Goal: Register for event/course: Sign up to attend an event or enroll in a course

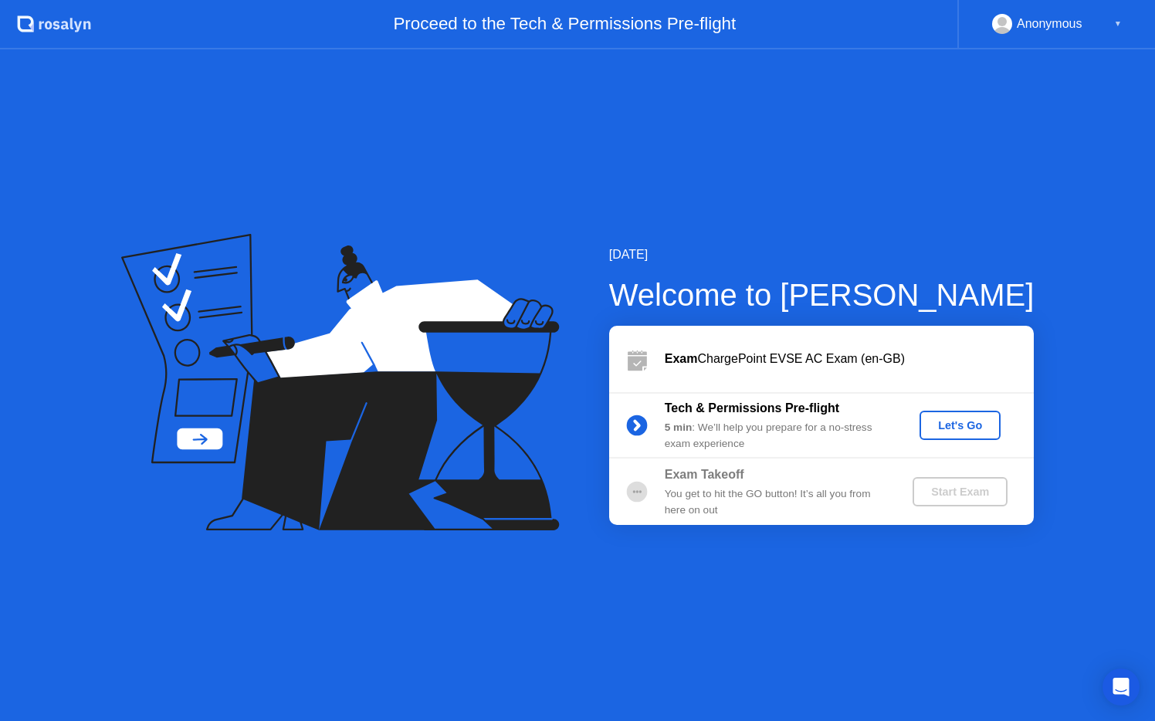
click at [971, 420] on div "Let's Go" at bounding box center [960, 425] width 69 height 12
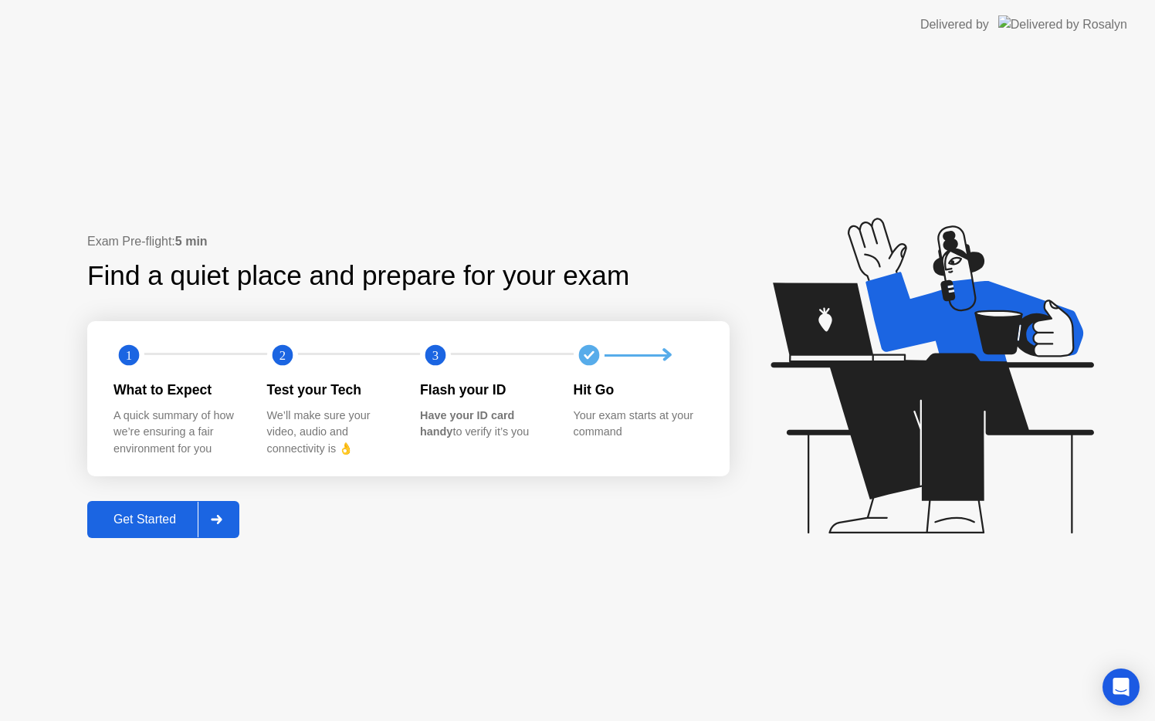
drag, startPoint x: 440, startPoint y: 412, endPoint x: 406, endPoint y: 412, distance: 34.0
click at [406, 412] on div "What to Expect A quick summary of how we’re ensuring a fair environment for you…" at bounding box center [420, 418] width 613 height 77
click at [151, 527] on div "Get Started" at bounding box center [145, 520] width 106 height 14
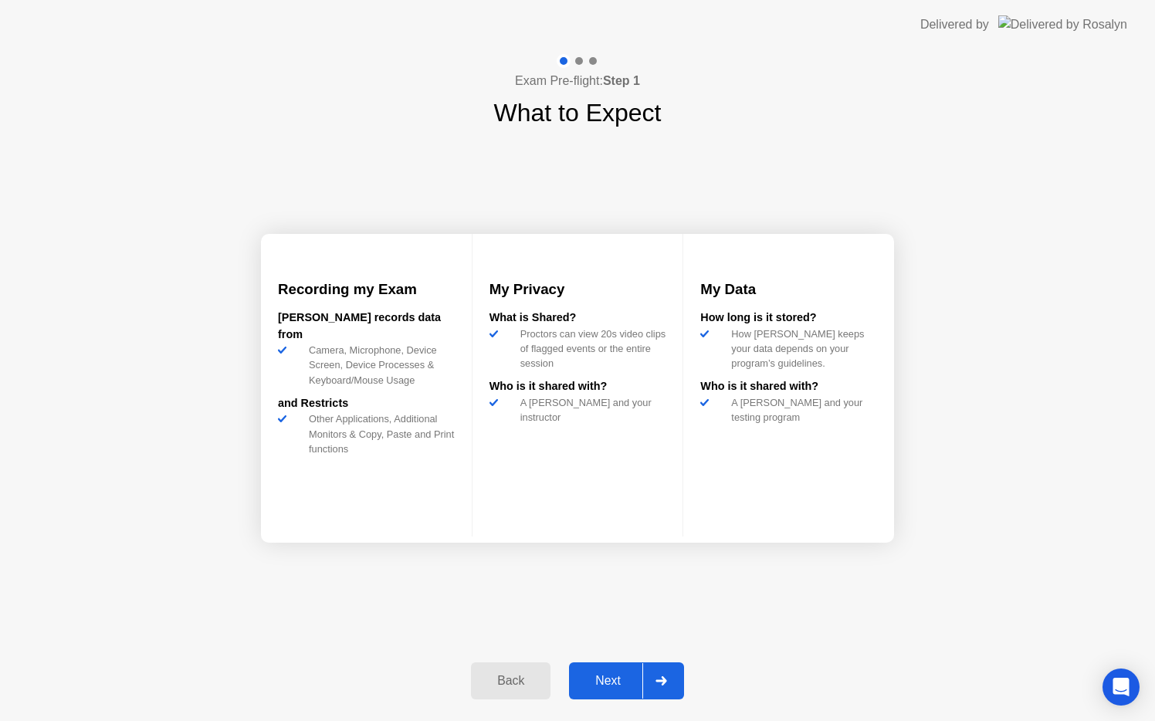
click at [590, 684] on div "Next" at bounding box center [608, 681] width 69 height 14
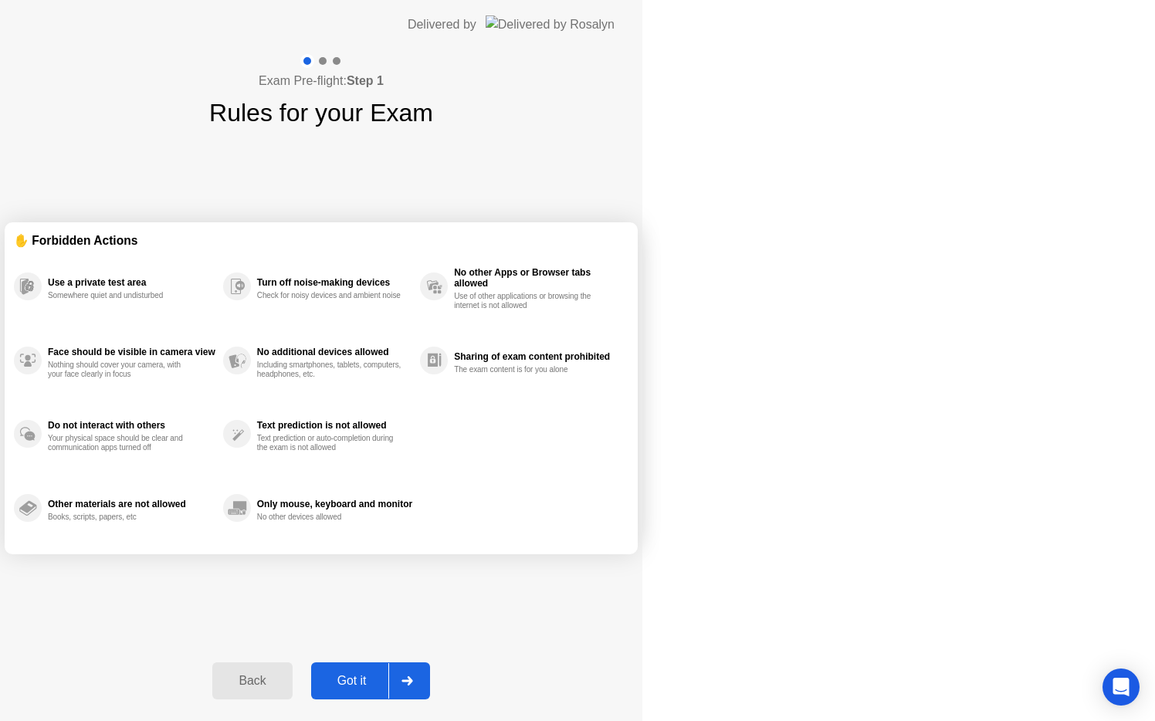
click at [388, 684] on div "Got it" at bounding box center [352, 681] width 73 height 14
select select "Available cameras"
select select "Available speakers"
select select "Available microphones"
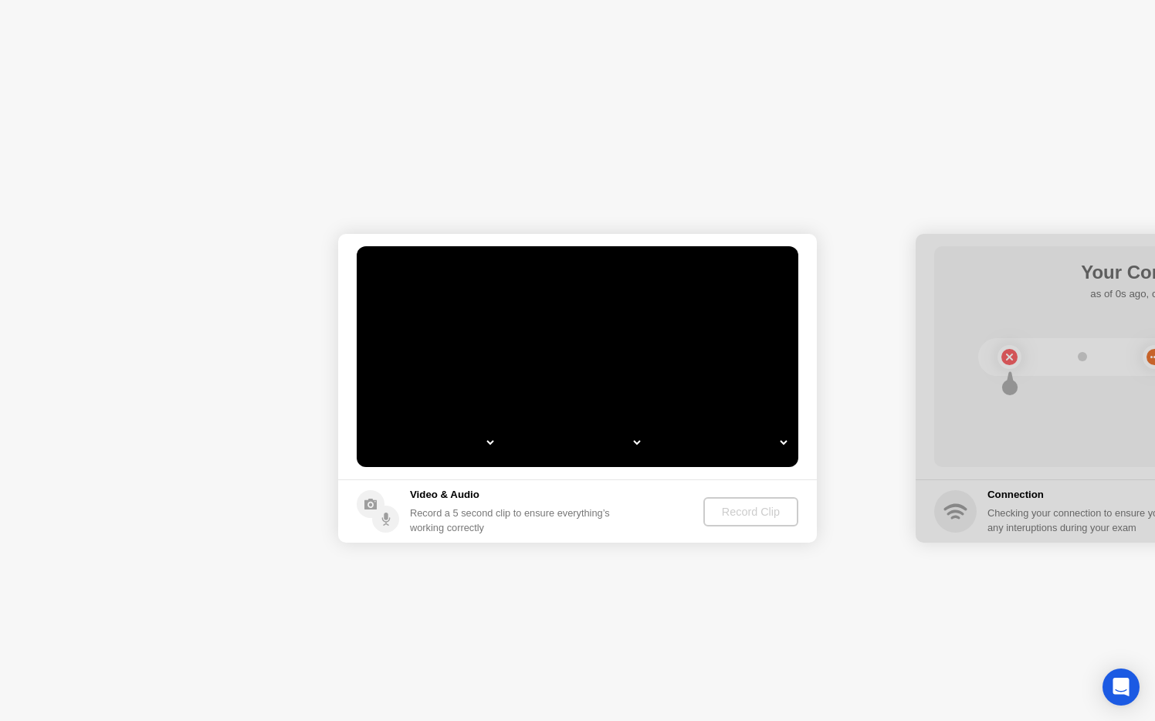
select select "**********"
select select "*******"
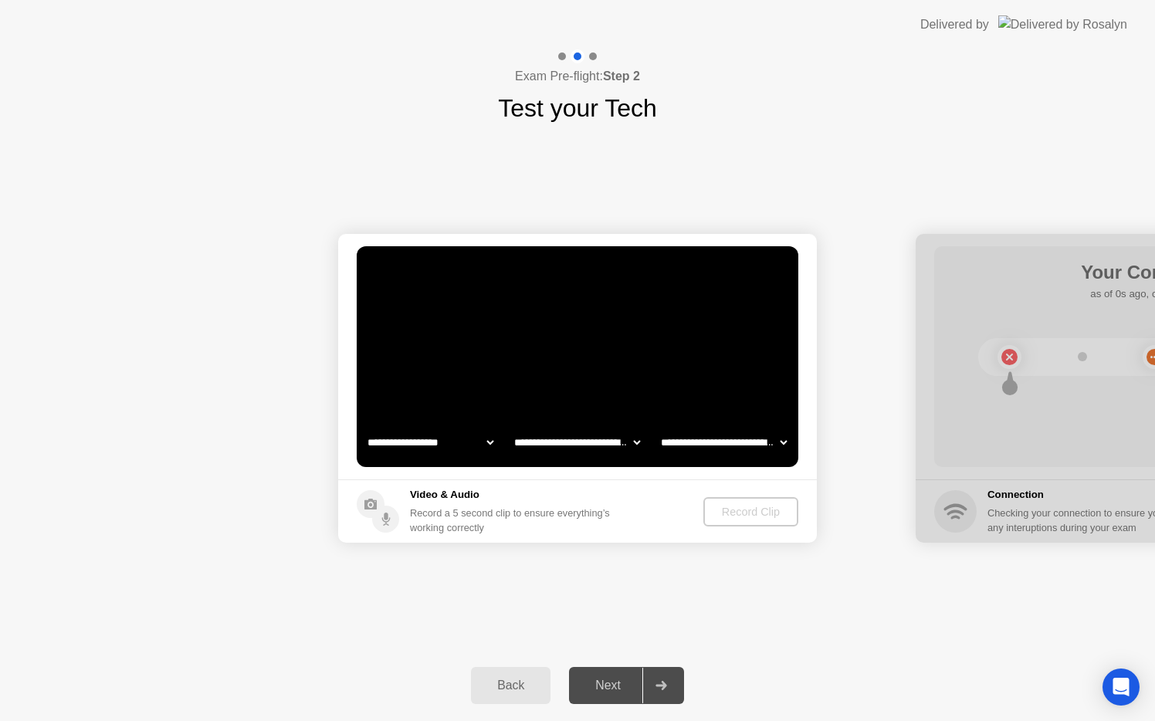
click at [589, 444] on select "**********" at bounding box center [577, 442] width 132 height 31
click at [734, 440] on select "**********" at bounding box center [724, 442] width 132 height 31
select select "**********"
click at [707, 375] on video at bounding box center [578, 356] width 442 height 221
click at [442, 443] on select "**********" at bounding box center [431, 442] width 132 height 31
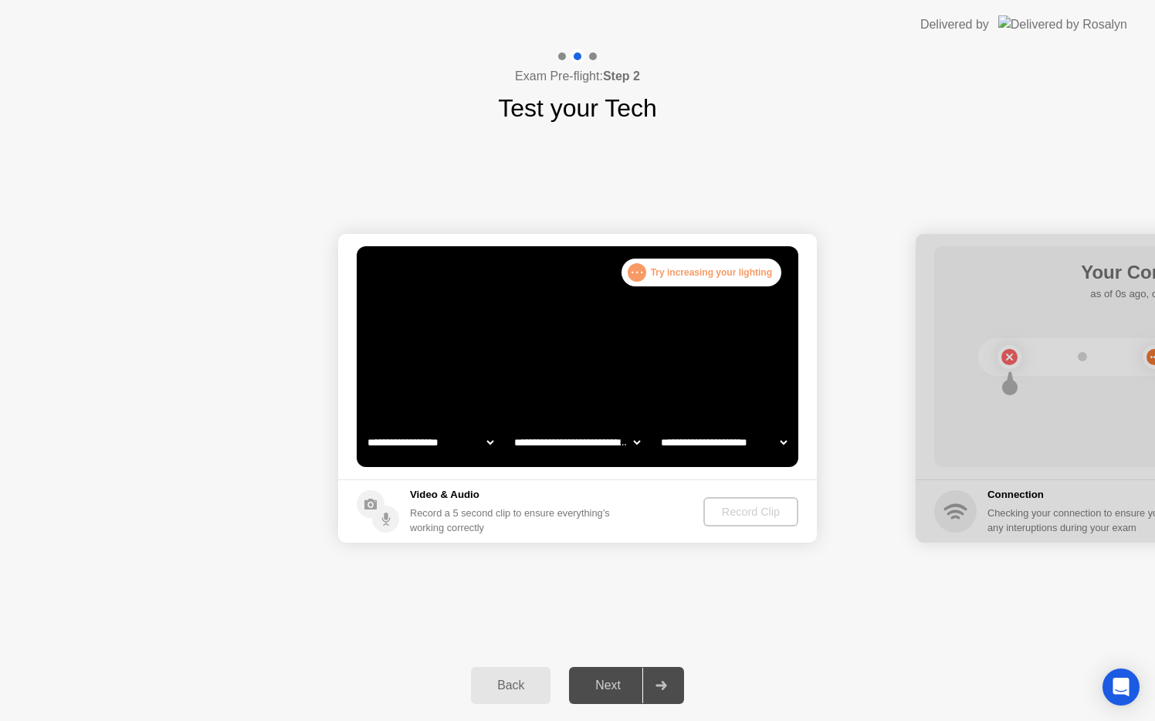
select select "**********"
click at [765, 493] on footer "Video & Audio Record a 5 second clip to ensure everything’s working correctly R…" at bounding box center [577, 511] width 479 height 63
click at [760, 512] on div "Record Clip" at bounding box center [752, 512] width 83 height 12
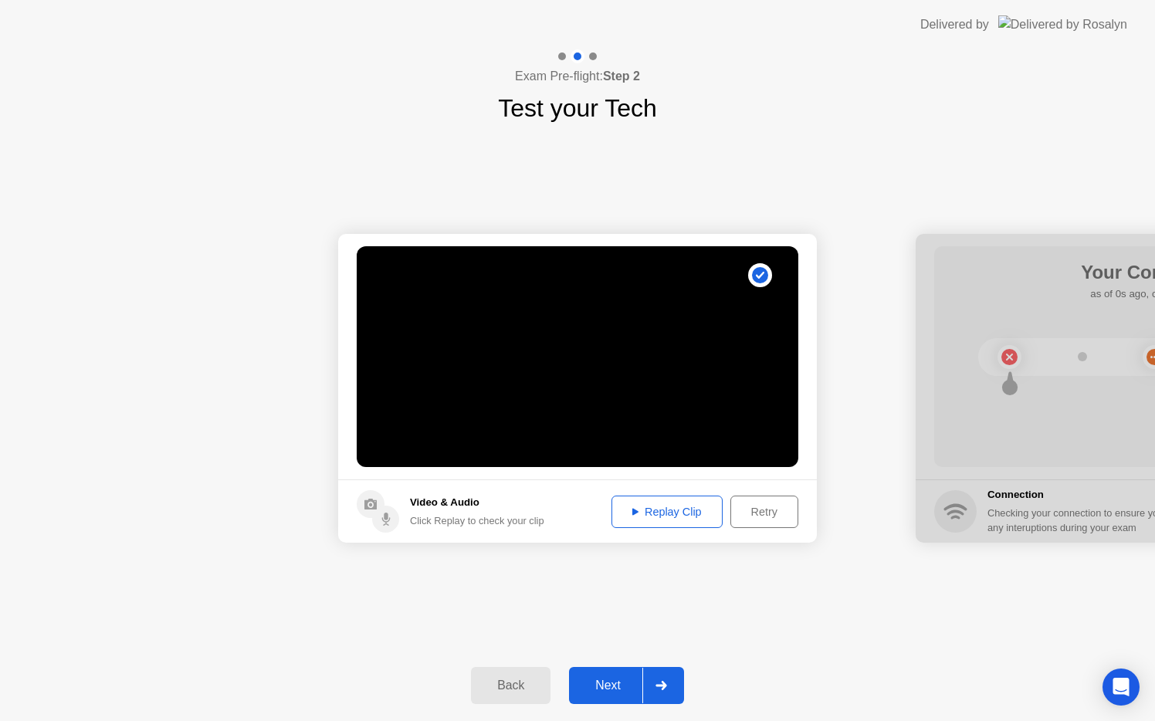
click at [612, 673] on button "Next" at bounding box center [626, 685] width 115 height 37
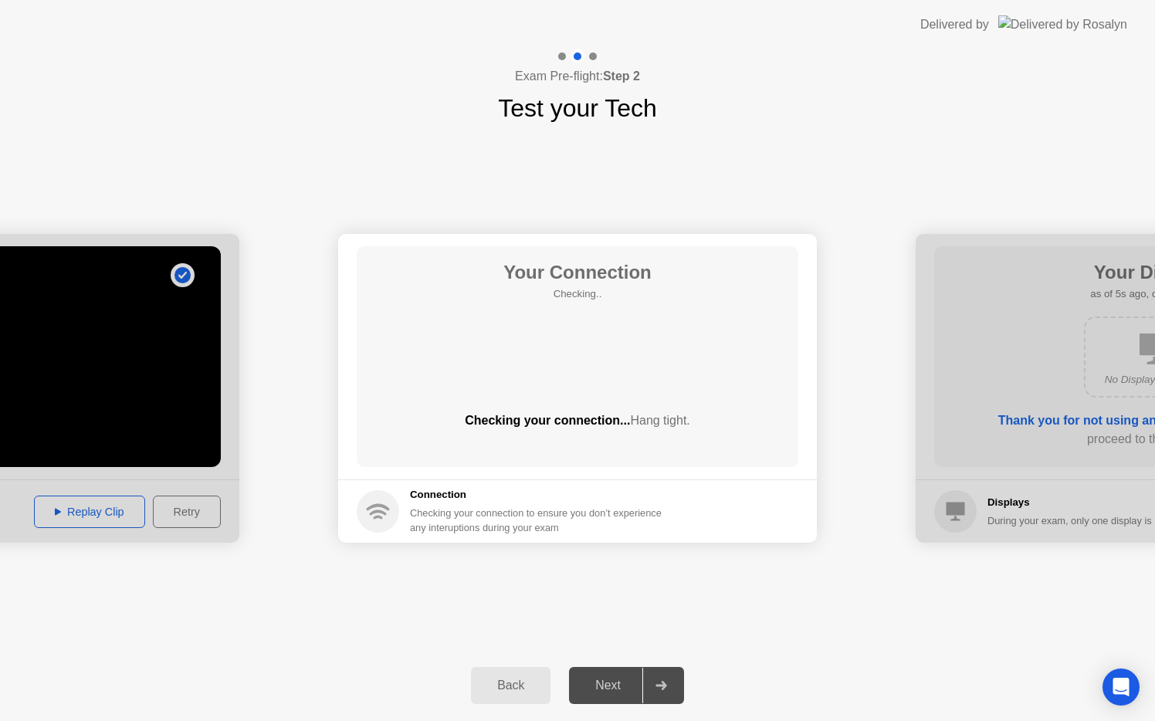
click at [556, 515] on div "Checking your connection to ensure you don’t experience any interuptions during…" at bounding box center [540, 520] width 261 height 29
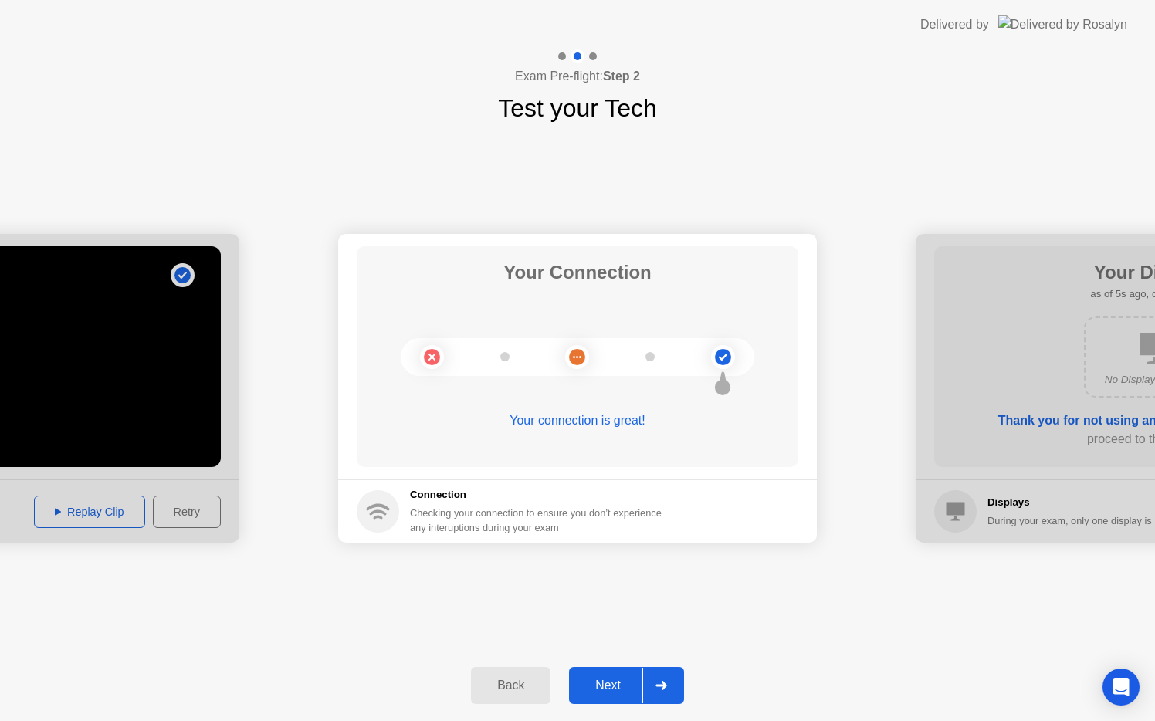
click at [613, 680] on div "Next" at bounding box center [608, 686] width 69 height 14
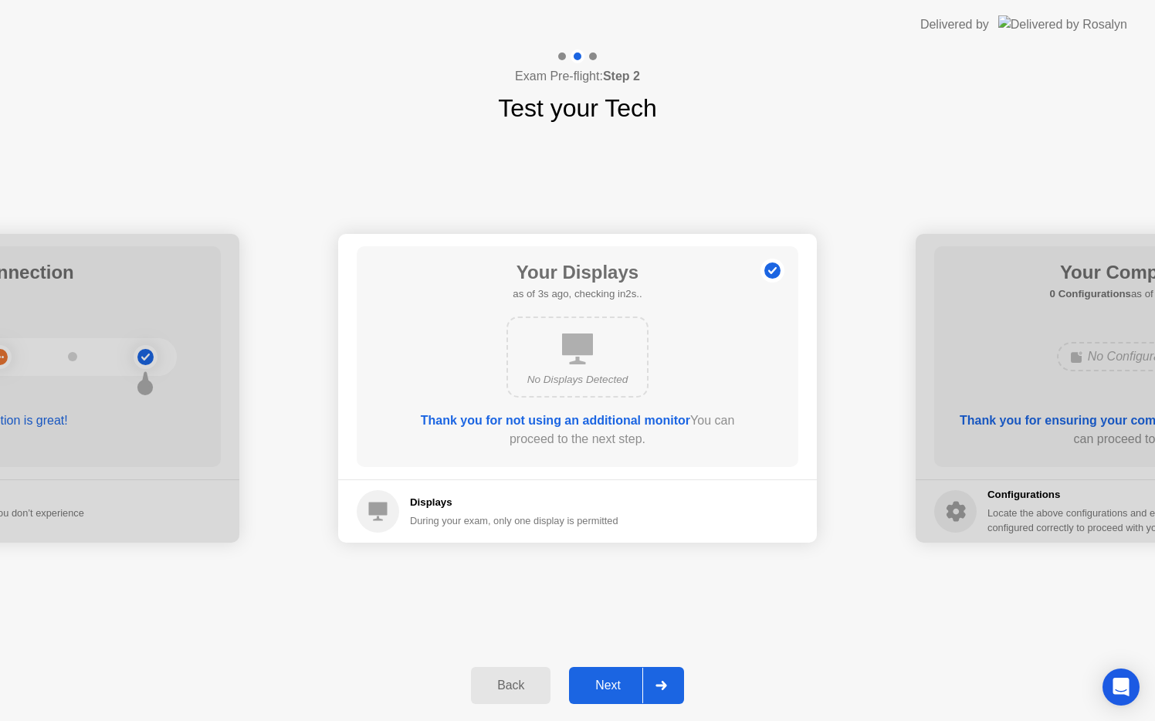
drag, startPoint x: 665, startPoint y: 441, endPoint x: 616, endPoint y: 439, distance: 49.5
click at [616, 440] on div "Thank you for not using an additional monitor You can proceed to the next step." at bounding box center [578, 430] width 354 height 37
drag, startPoint x: 599, startPoint y: 350, endPoint x: 555, endPoint y: 350, distance: 43.3
click at [556, 350] on div "No Displays Detected" at bounding box center [578, 357] width 142 height 81
click at [600, 671] on button "Next" at bounding box center [626, 685] width 115 height 37
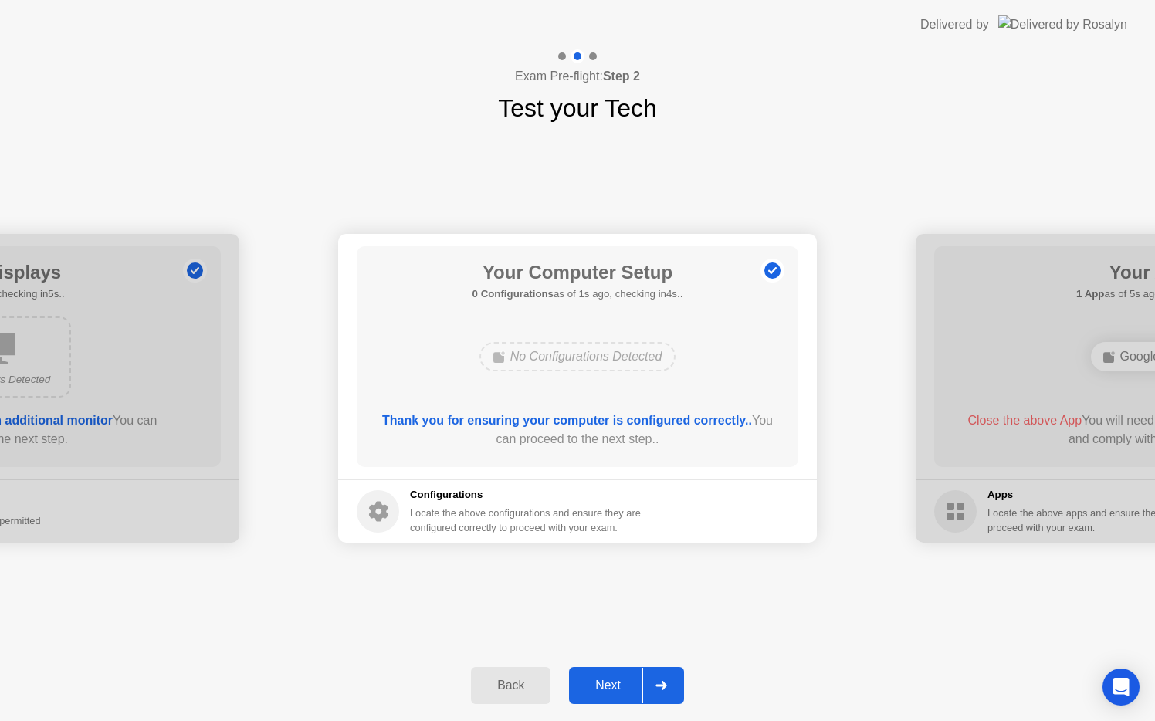
click at [522, 687] on div "Back" at bounding box center [511, 686] width 70 height 14
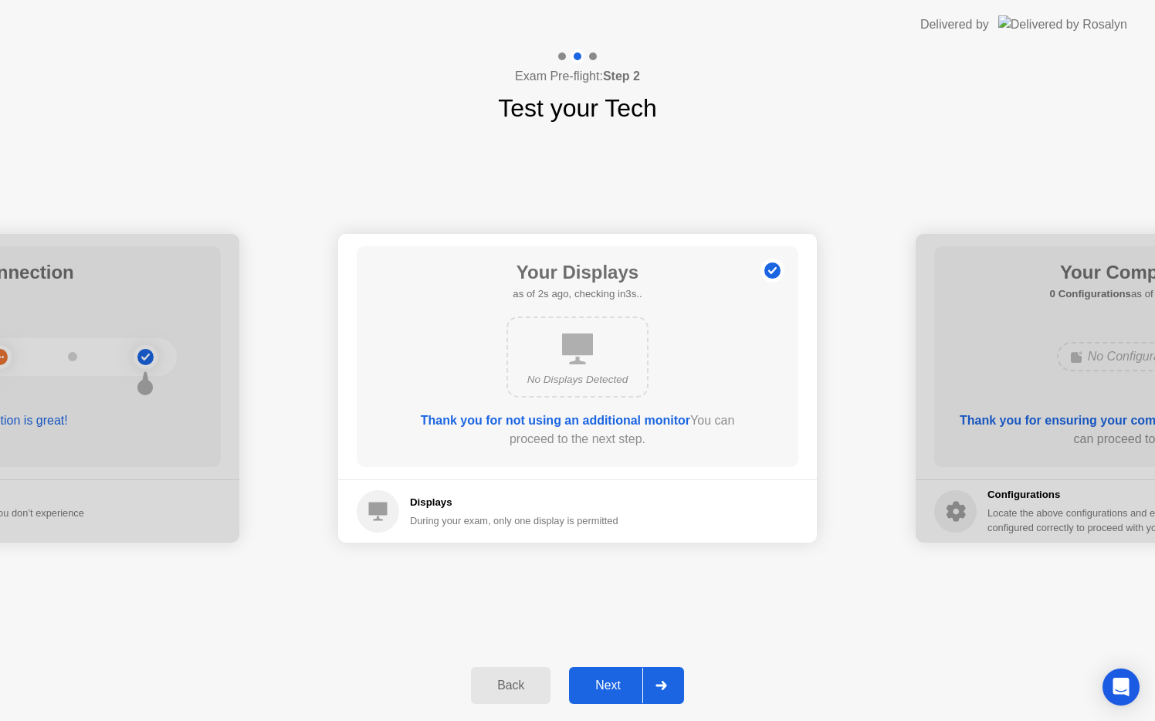
click at [626, 679] on div "Next" at bounding box center [608, 686] width 69 height 14
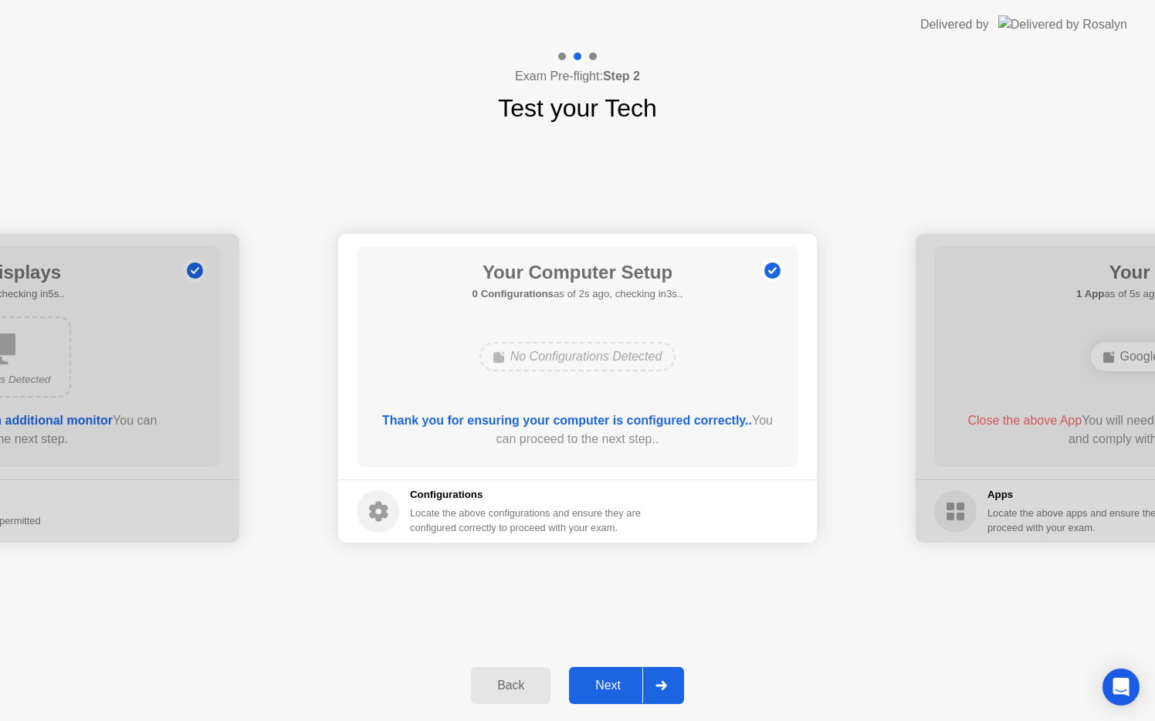
drag, startPoint x: 560, startPoint y: 294, endPoint x: 539, endPoint y: 307, distance: 24.6
click at [539, 307] on div "Your Computer Setup 0 Configurations as of 2s ago, checking in3s.. No Configura…" at bounding box center [578, 356] width 442 height 221
click at [614, 690] on div "Next" at bounding box center [608, 686] width 69 height 14
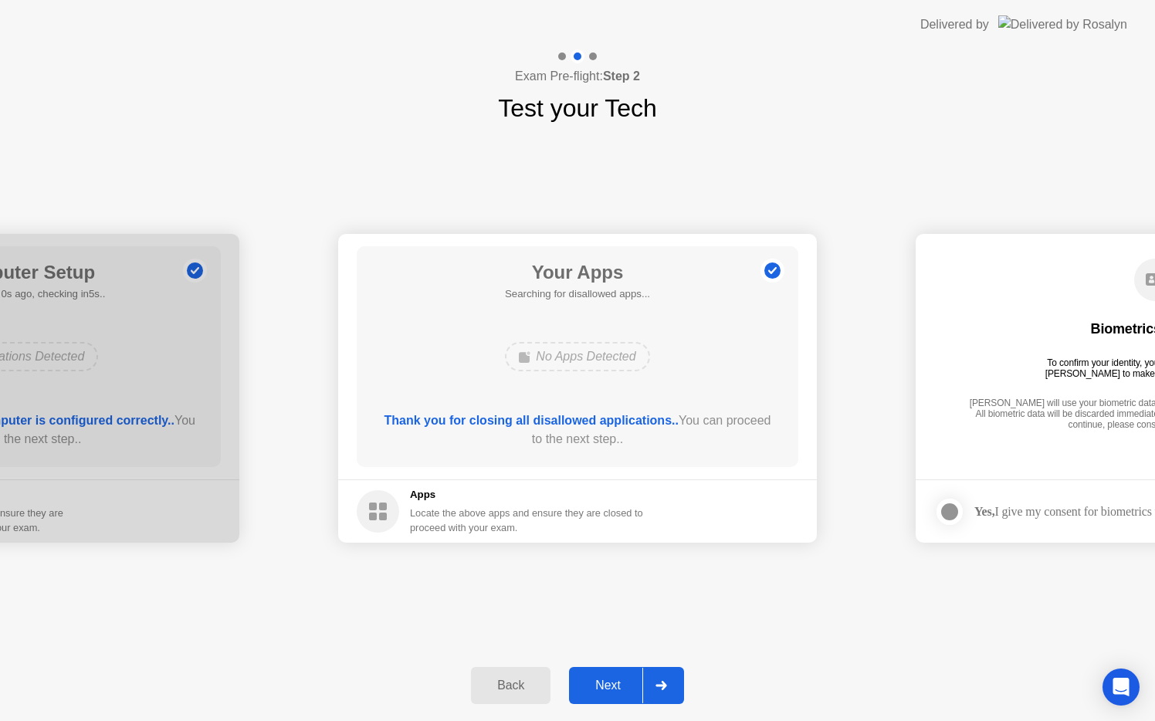
click at [604, 687] on div "Next" at bounding box center [608, 686] width 69 height 14
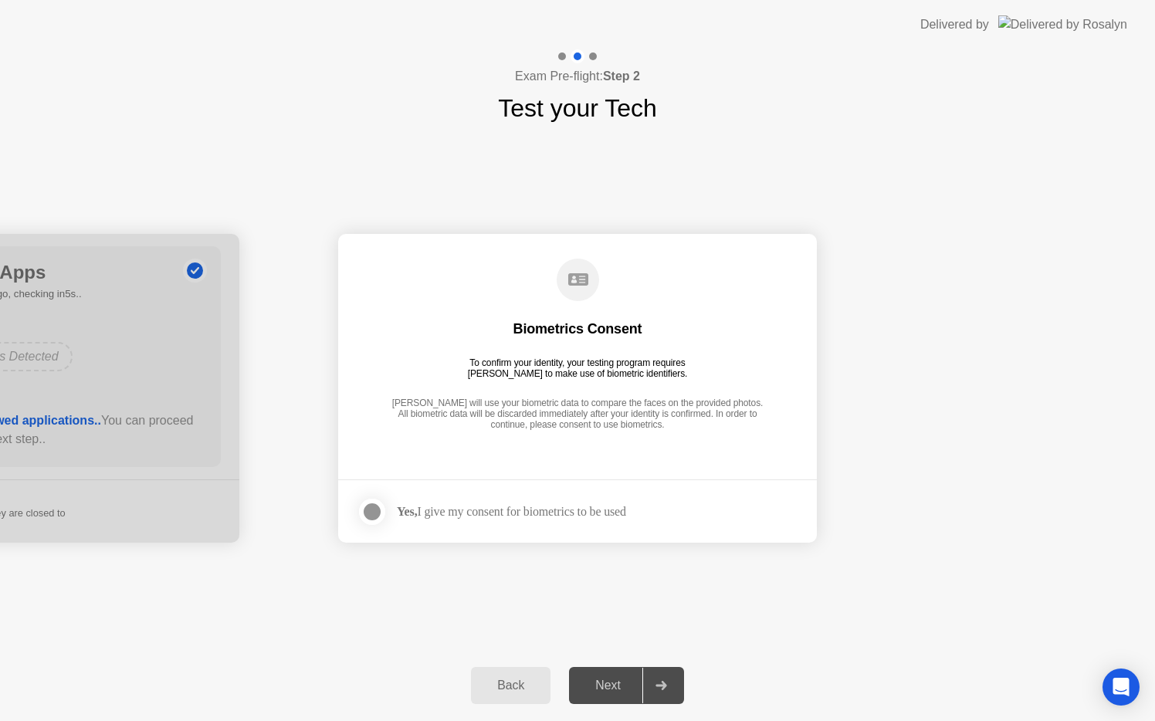
click at [429, 516] on div "Yes, I give my consent for biometrics to be used" at bounding box center [511, 511] width 229 height 15
click at [363, 509] on div at bounding box center [372, 512] width 19 height 19
click at [618, 689] on div "Next" at bounding box center [608, 686] width 69 height 14
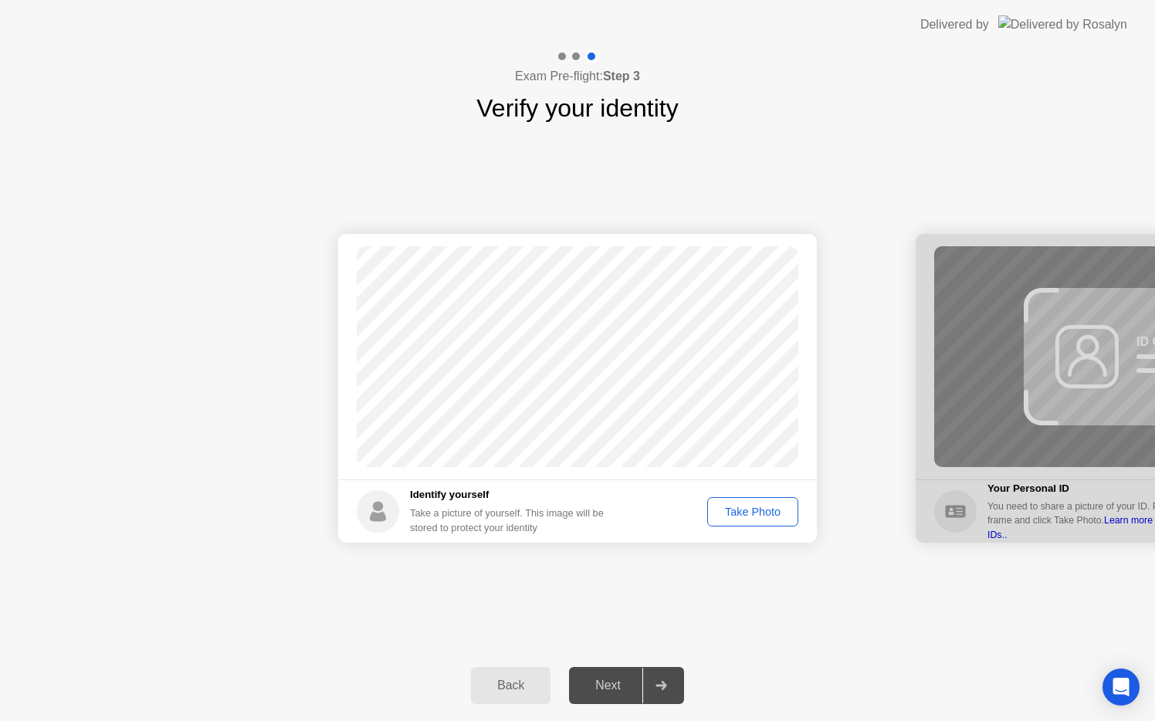
click at [754, 514] on div "Take Photo" at bounding box center [753, 512] width 80 height 12
click at [623, 687] on div "Next" at bounding box center [608, 686] width 69 height 14
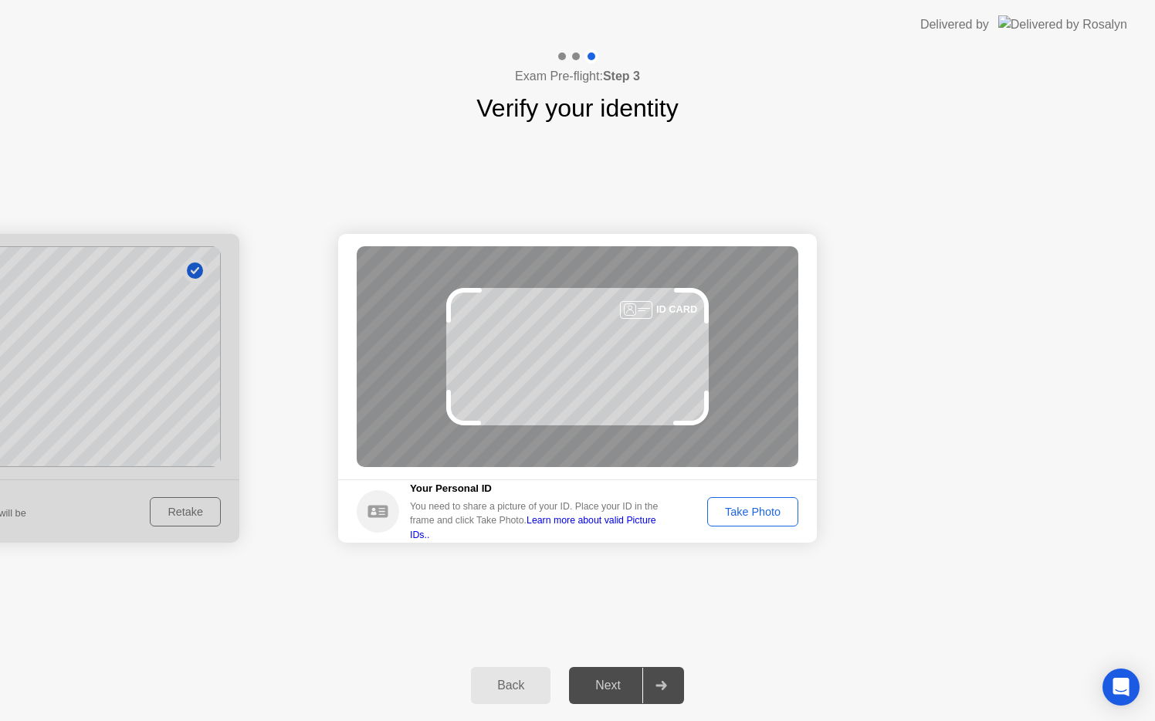
click at [755, 511] on div "Take Photo" at bounding box center [753, 512] width 80 height 12
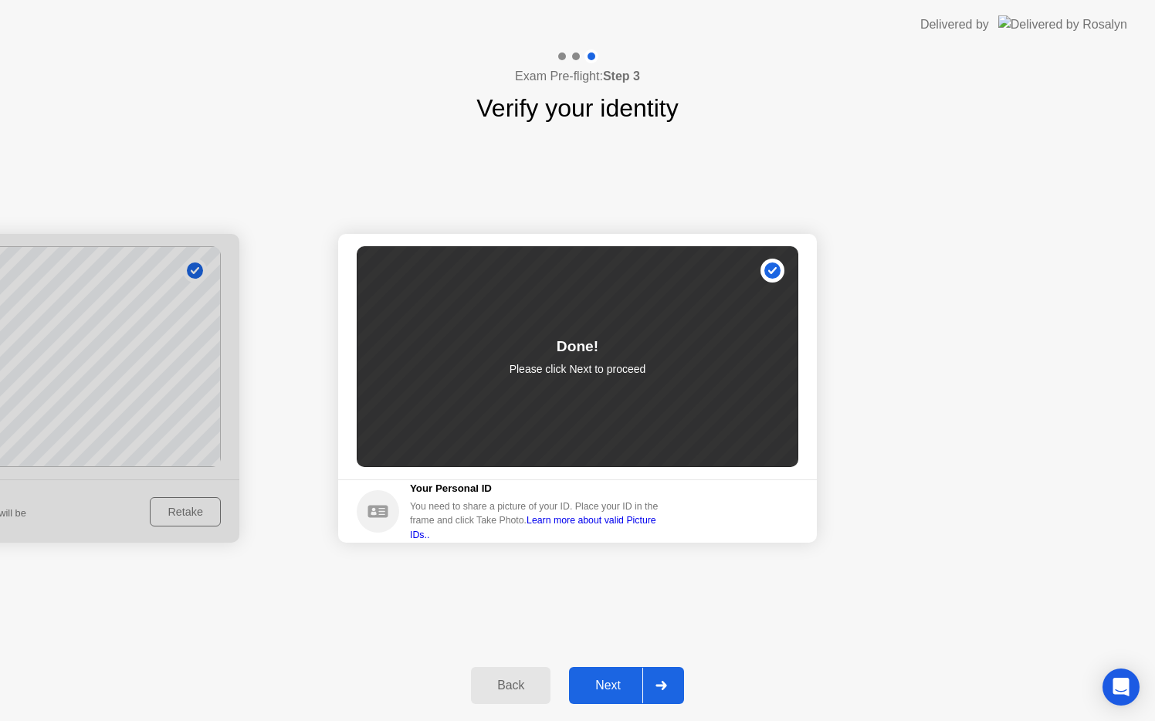
click at [656, 531] on link "Learn more about valid Picture IDs.." at bounding box center [533, 527] width 246 height 25
click at [623, 679] on div "Next" at bounding box center [608, 686] width 69 height 14
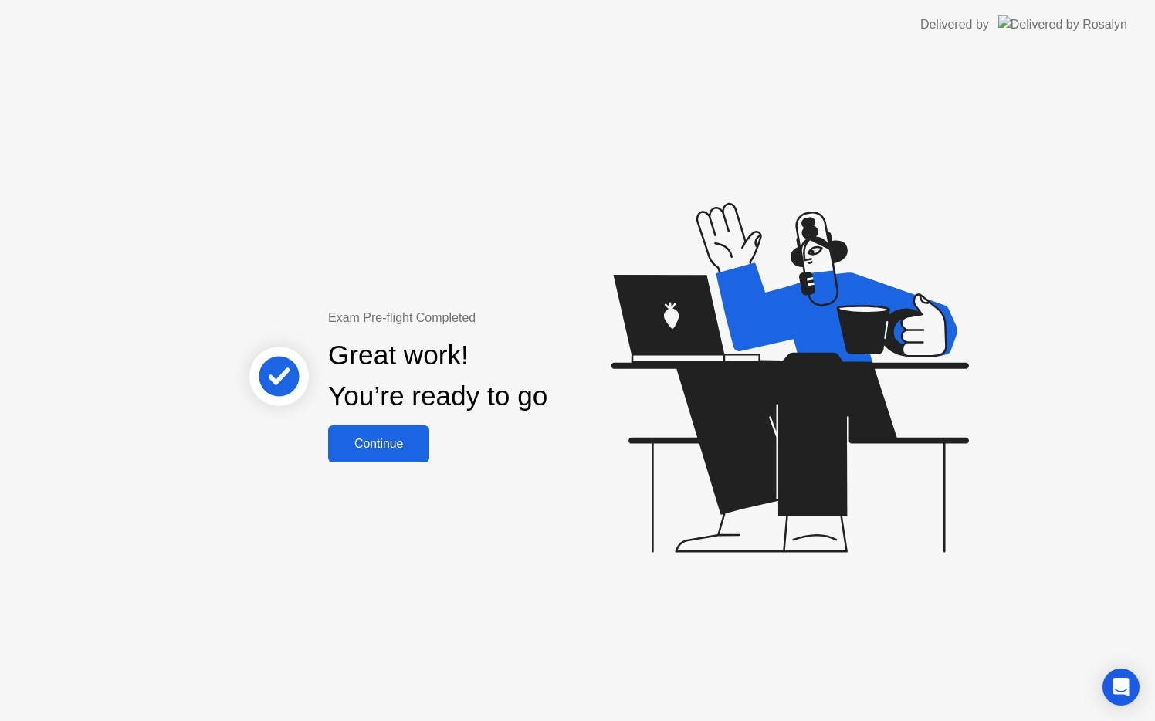
click at [384, 443] on div "Continue" at bounding box center [379, 444] width 92 height 14
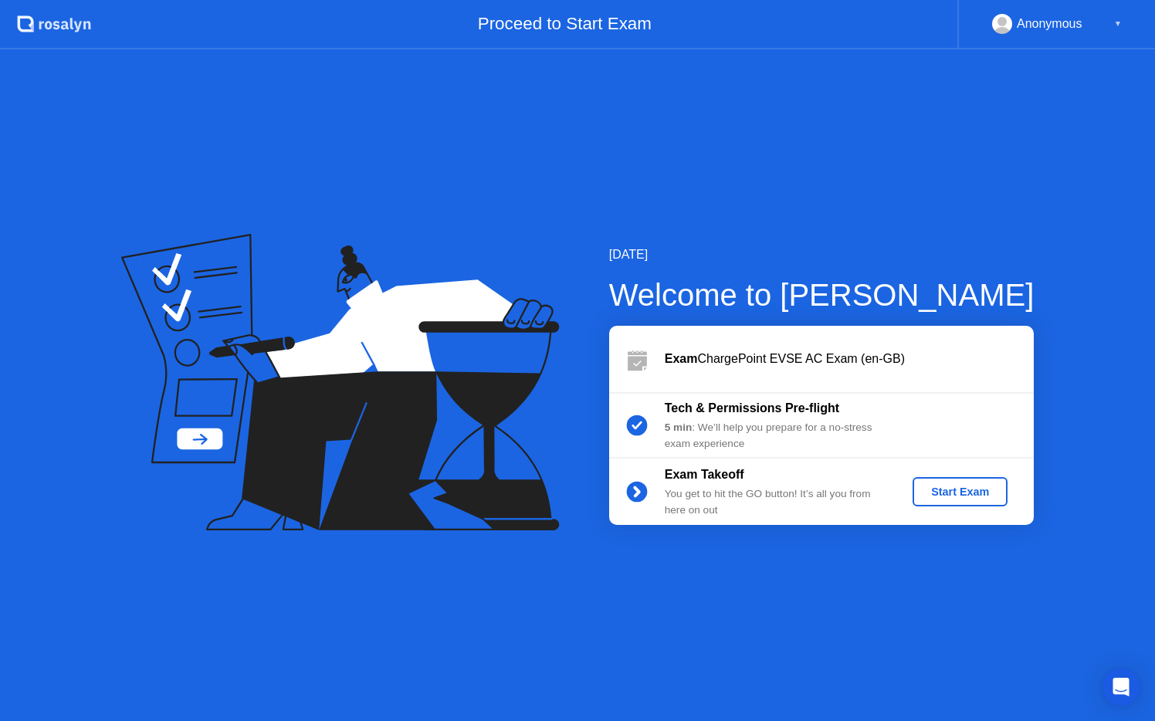
click at [968, 490] on div "Start Exam" at bounding box center [960, 492] width 83 height 12
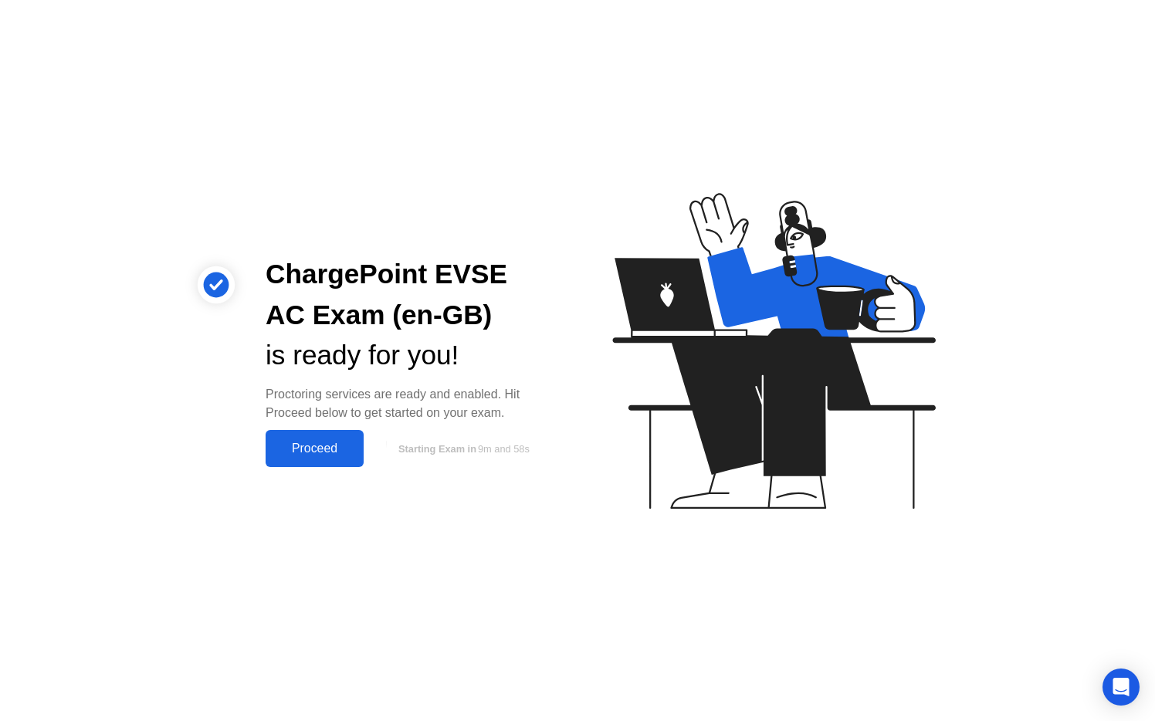
click at [341, 395] on div "Proctoring services are ready and enabled. Hit Proceed below to get started on …" at bounding box center [409, 403] width 287 height 37
click at [403, 416] on div "Proctoring services are ready and enabled. Hit Proceed below to get started on …" at bounding box center [409, 403] width 287 height 37
click at [310, 454] on div "Proceed" at bounding box center [314, 449] width 89 height 14
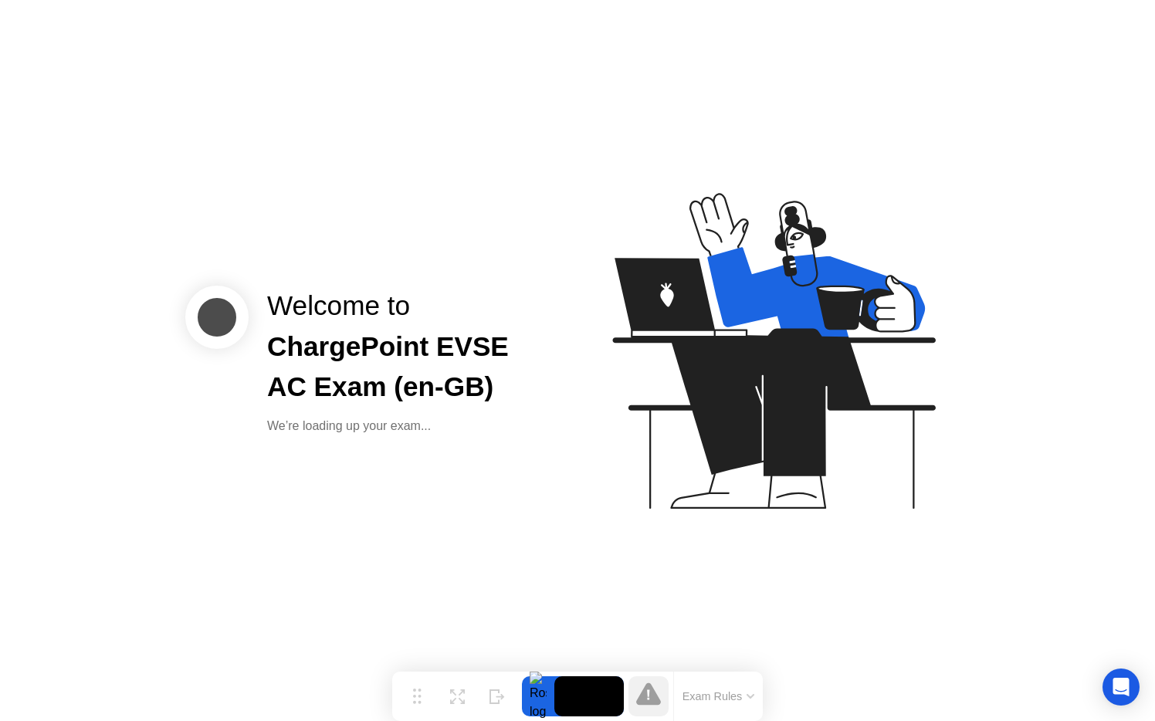
click at [721, 710] on div "Exam Rules" at bounding box center [718, 696] width 90 height 49
click at [721, 697] on button "Exam Rules" at bounding box center [719, 697] width 82 height 14
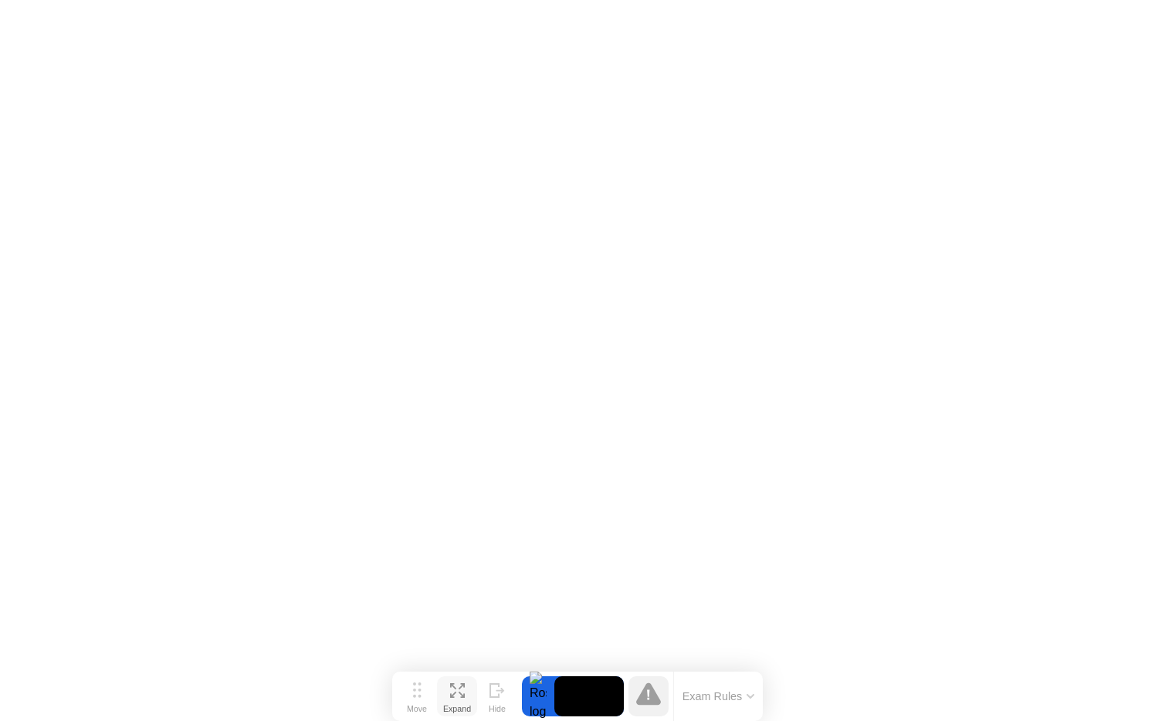
click at [456, 691] on icon at bounding box center [457, 691] width 15 height 15
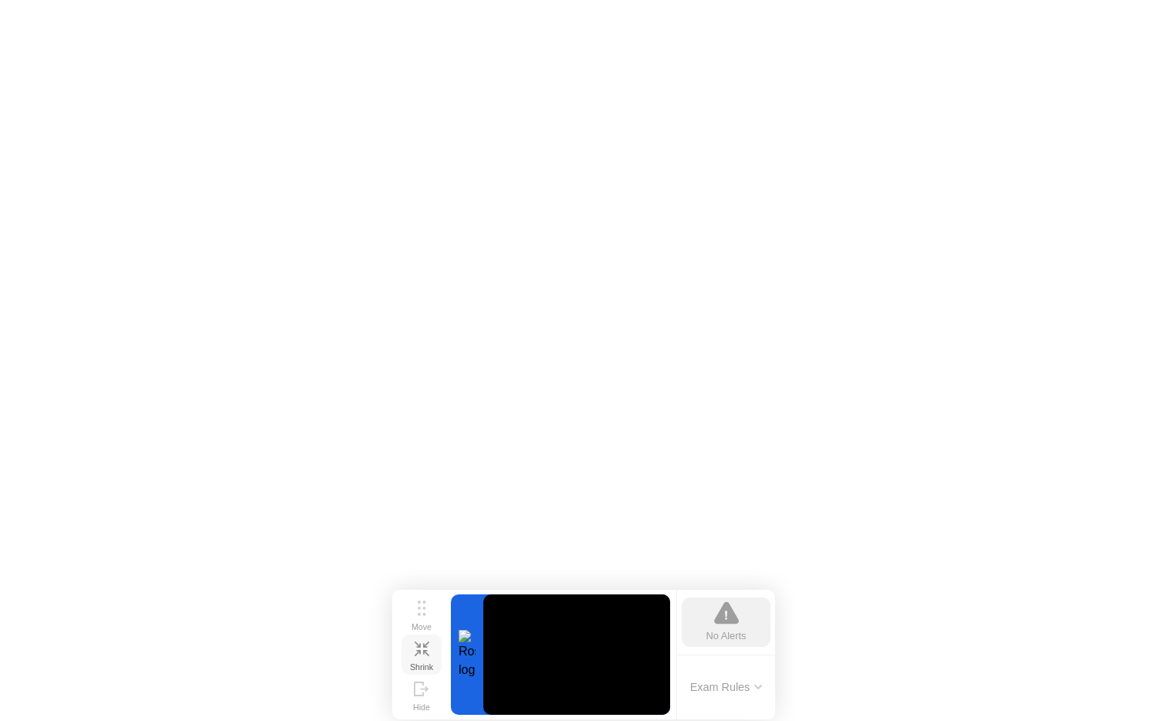
click at [429, 650] on icon at bounding box center [422, 649] width 15 height 15
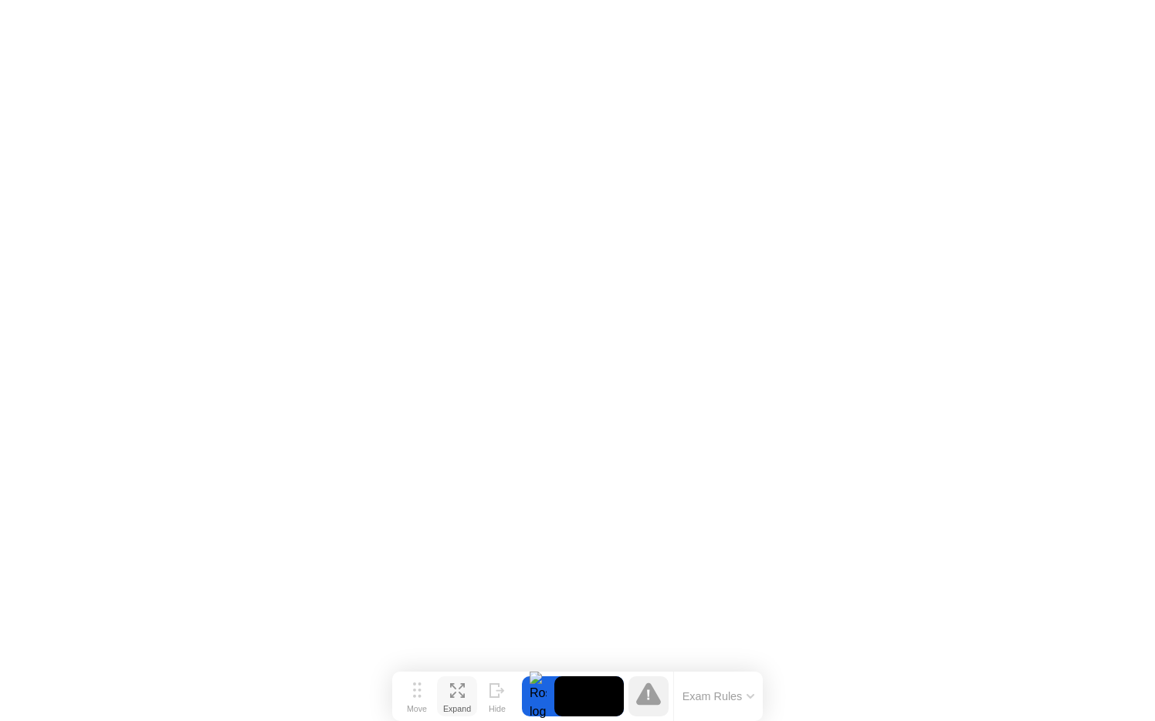
click at [534, 703] on div at bounding box center [538, 697] width 32 height 40
click at [580, 690] on video at bounding box center [590, 697] width 70 height 40
click at [643, 691] on icon at bounding box center [648, 694] width 25 height 25
click at [644, 697] on icon at bounding box center [648, 694] width 25 height 22
click at [419, 704] on div "Move" at bounding box center [417, 708] width 20 height 9
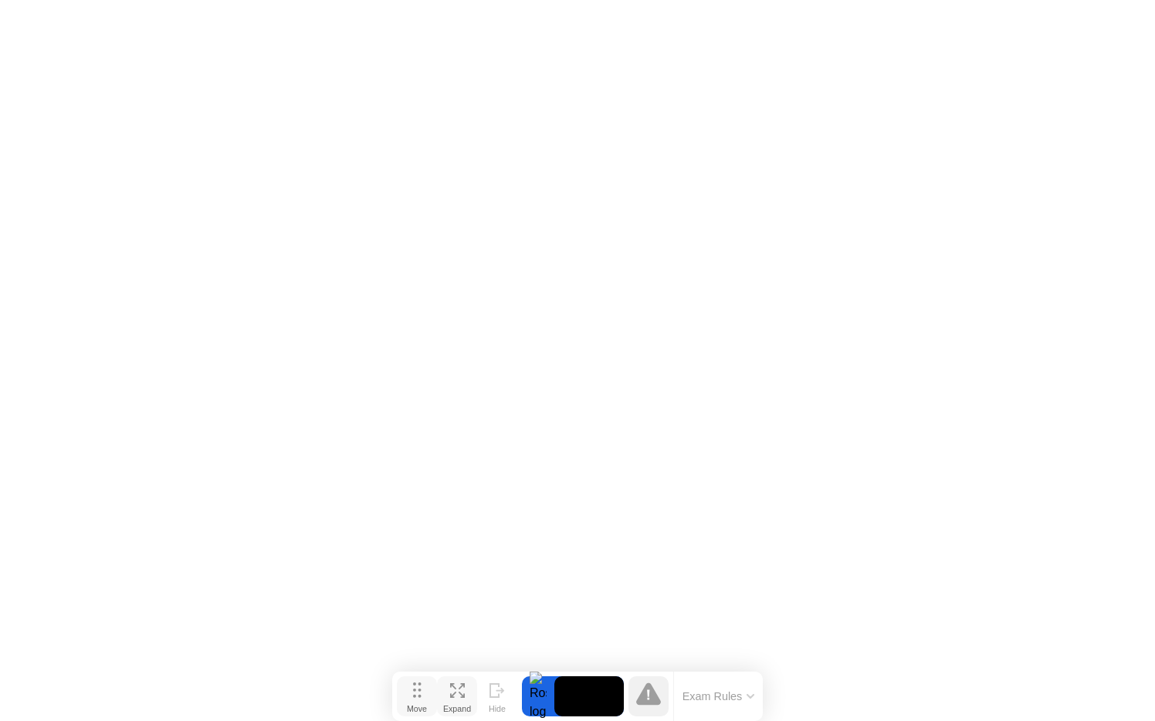
click at [419, 704] on div "Move" at bounding box center [417, 708] width 20 height 9
click at [498, 704] on div "Hide" at bounding box center [497, 708] width 17 height 9
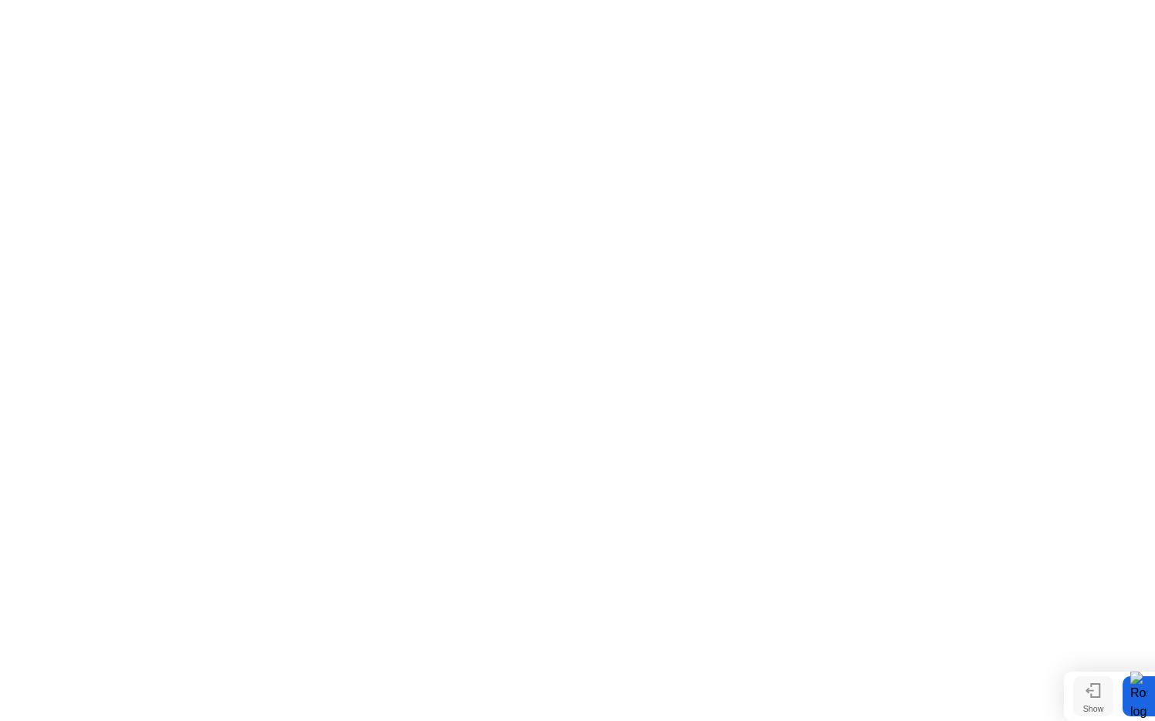
click at [1097, 692] on icon at bounding box center [1093, 691] width 15 height 15
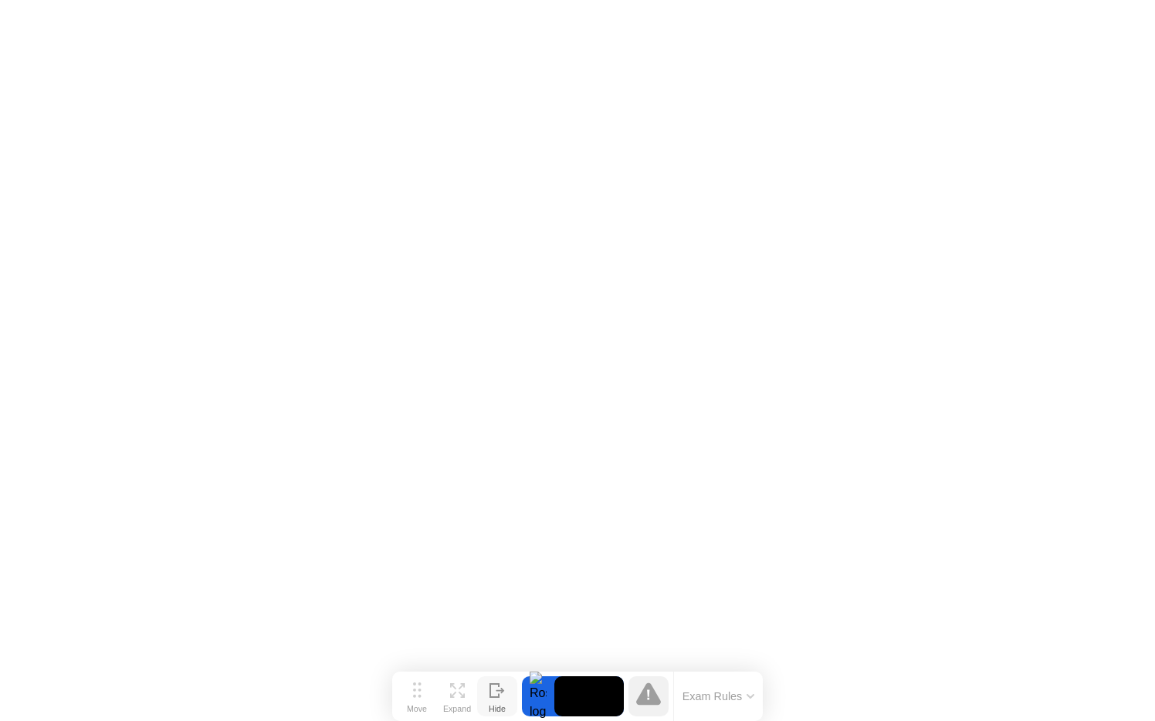
click at [711, 699] on button "Exam Rules" at bounding box center [719, 697] width 82 height 14
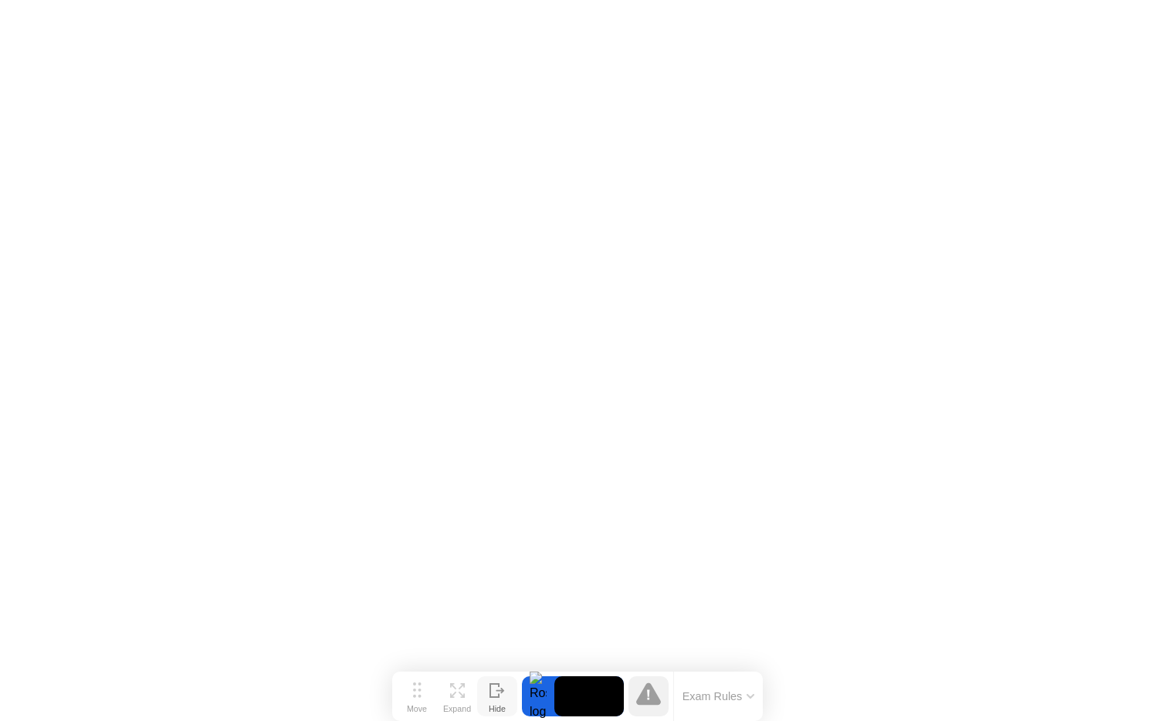
click at [719, 709] on div "Exam Rules" at bounding box center [718, 696] width 90 height 49
click at [718, 694] on button "Exam Rules" at bounding box center [719, 697] width 82 height 14
